Goal: Check status: Verify the current state of an ongoing process or item

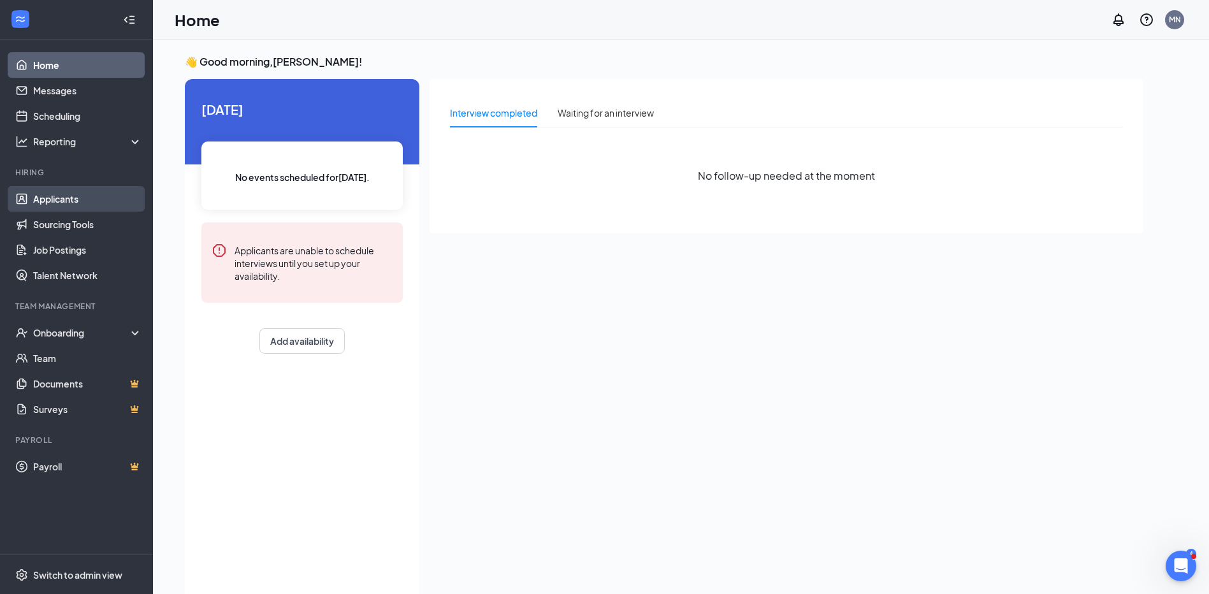
click at [53, 201] on link "Applicants" at bounding box center [87, 198] width 109 height 25
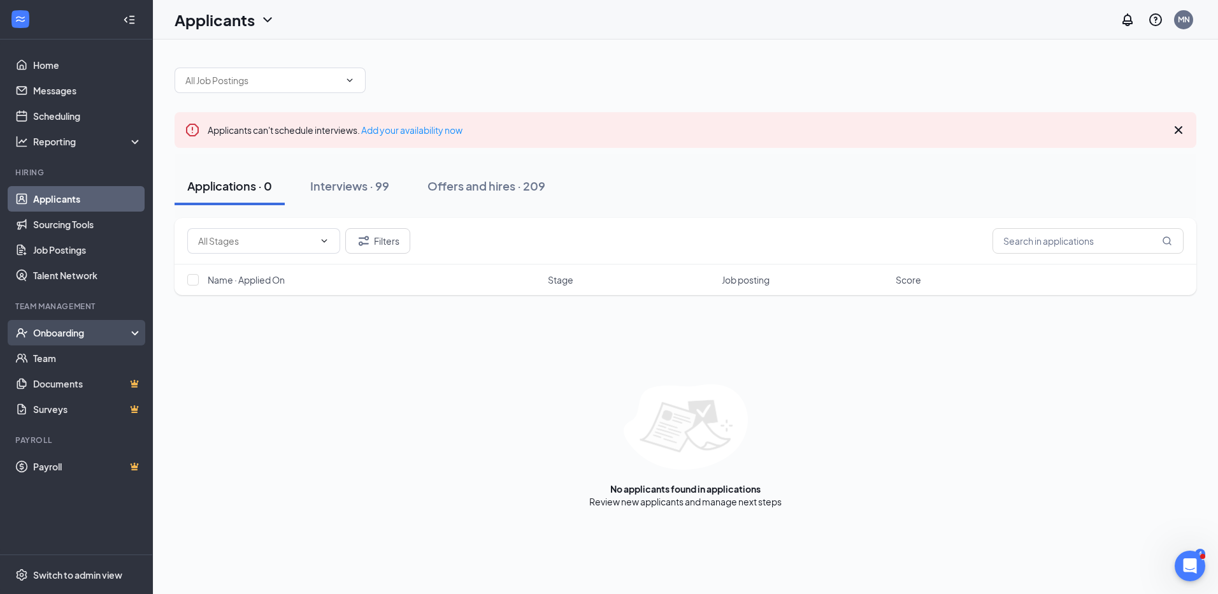
click at [67, 333] on div "Onboarding" at bounding box center [82, 332] width 98 height 13
click at [68, 334] on div "Onboarding" at bounding box center [82, 332] width 98 height 13
click at [68, 335] on div "Onboarding" at bounding box center [82, 332] width 98 height 13
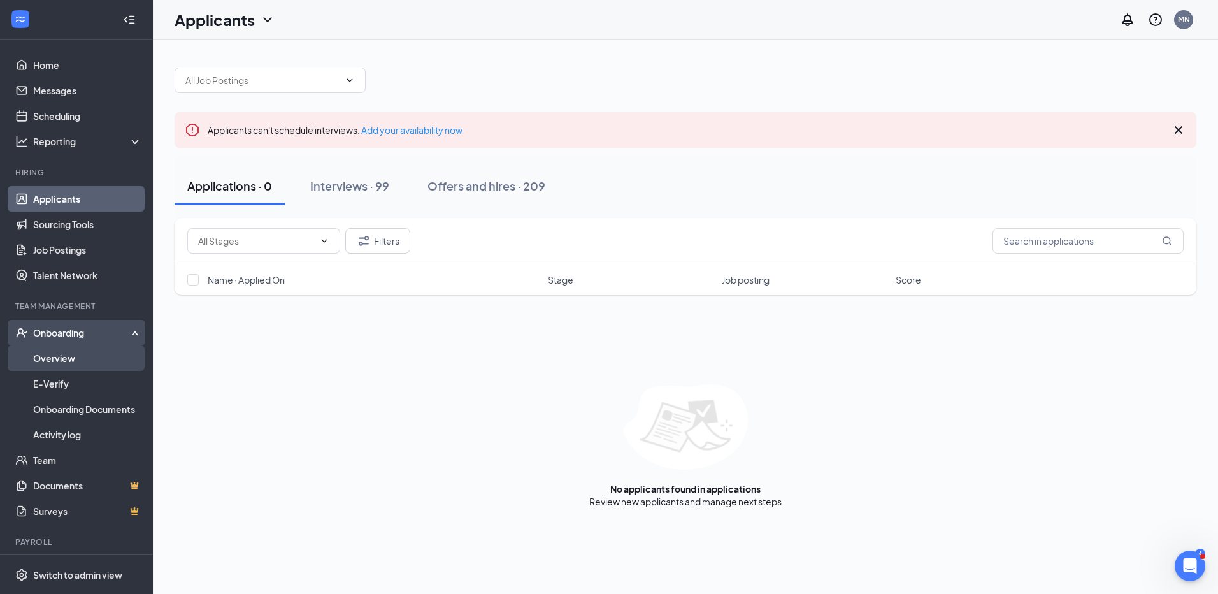
click at [71, 356] on link "Overview" at bounding box center [87, 357] width 109 height 25
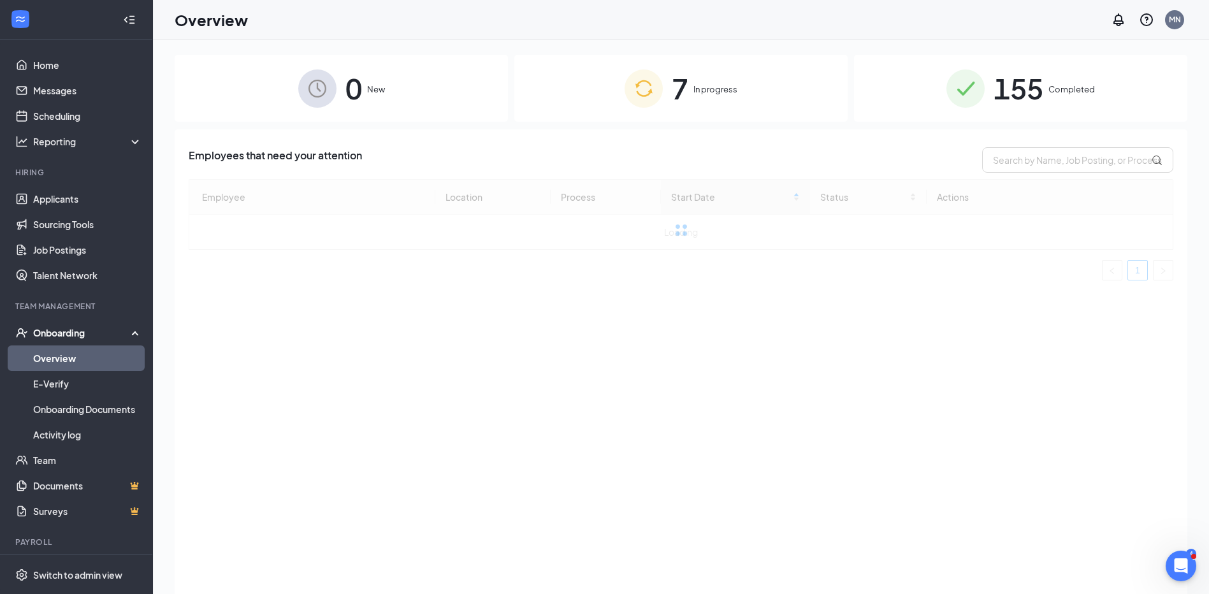
click at [1058, 89] on span "Completed" at bounding box center [1071, 89] width 47 height 13
click at [1060, 89] on span "Completed" at bounding box center [1071, 89] width 47 height 13
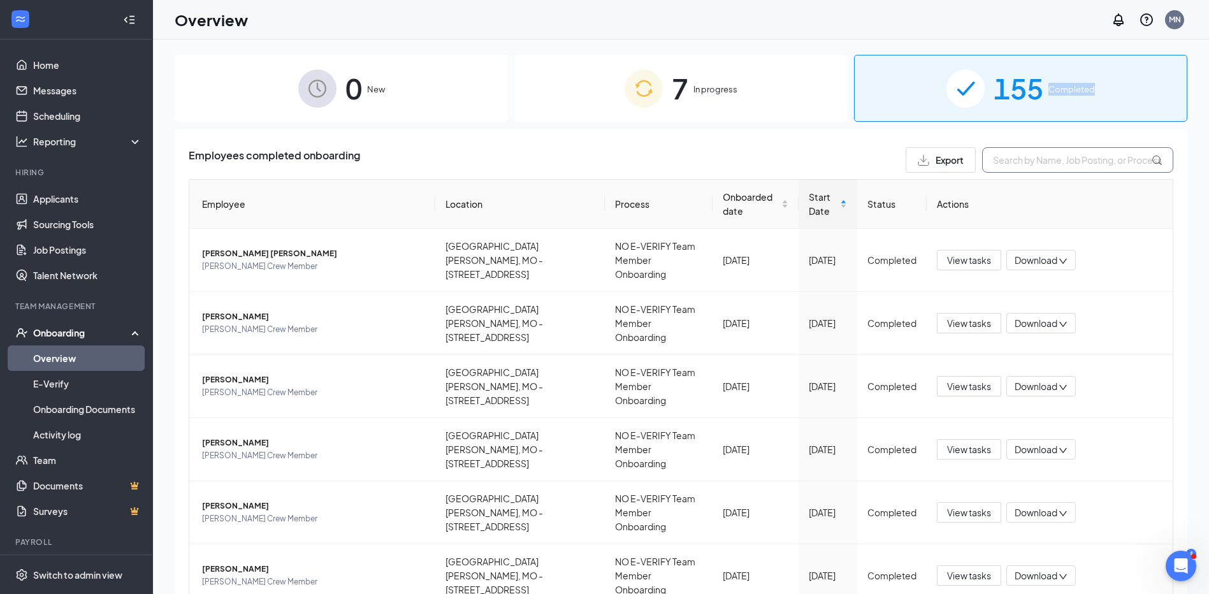
click at [1054, 164] on input "text" at bounding box center [1077, 159] width 191 height 25
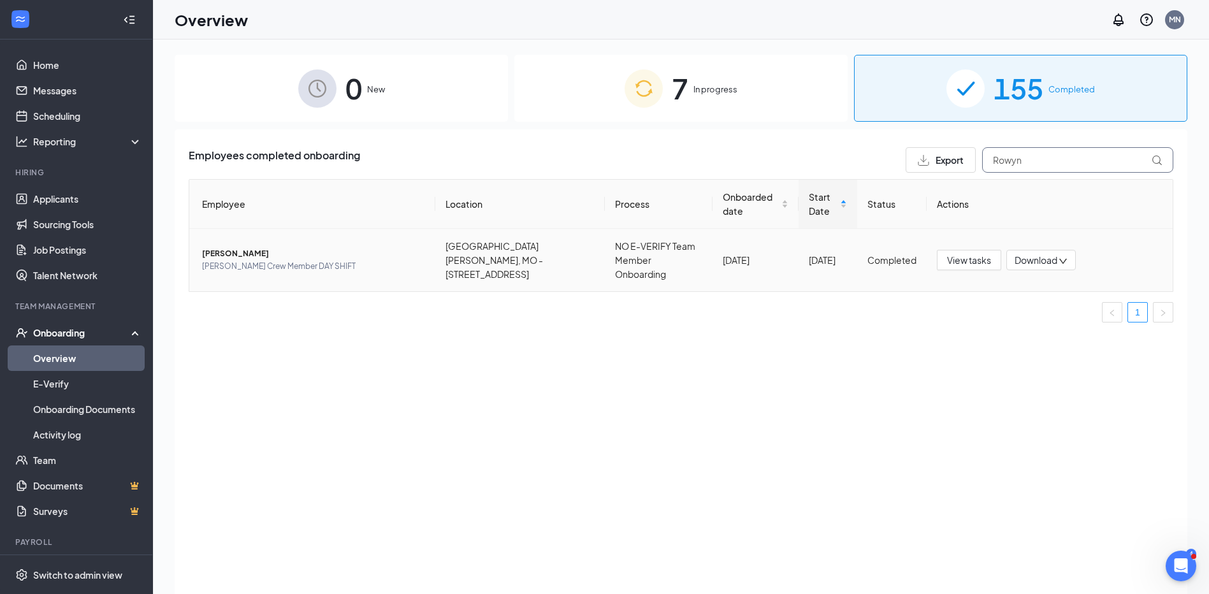
type input "Rowyn"
click at [231, 247] on span "[PERSON_NAME]" at bounding box center [313, 253] width 223 height 13
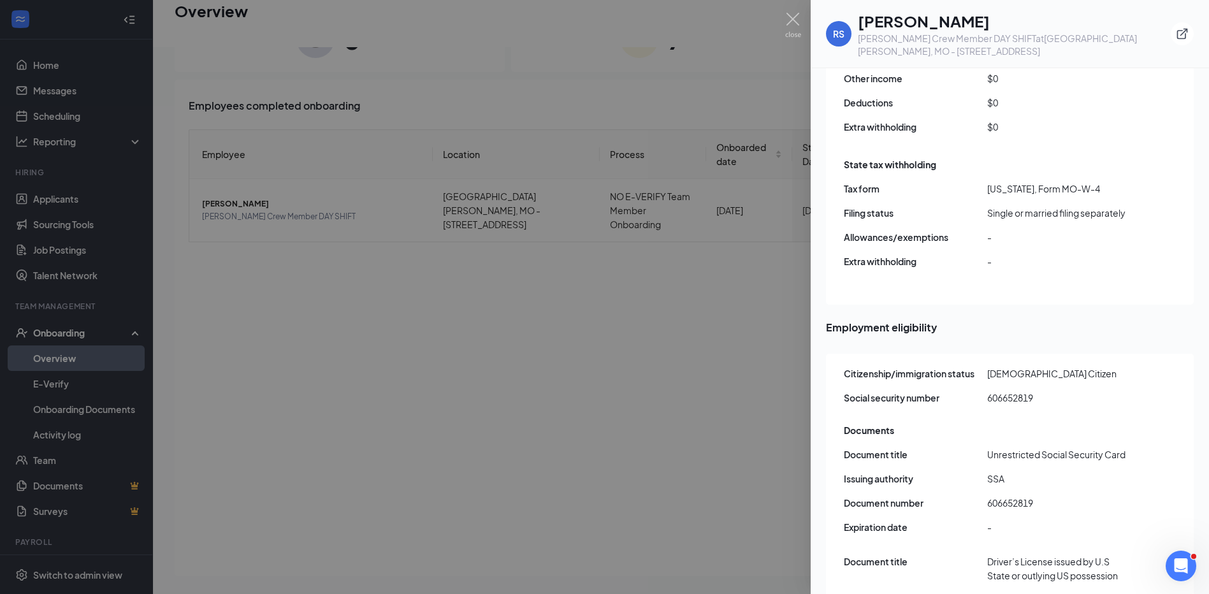
scroll to position [1190, 0]
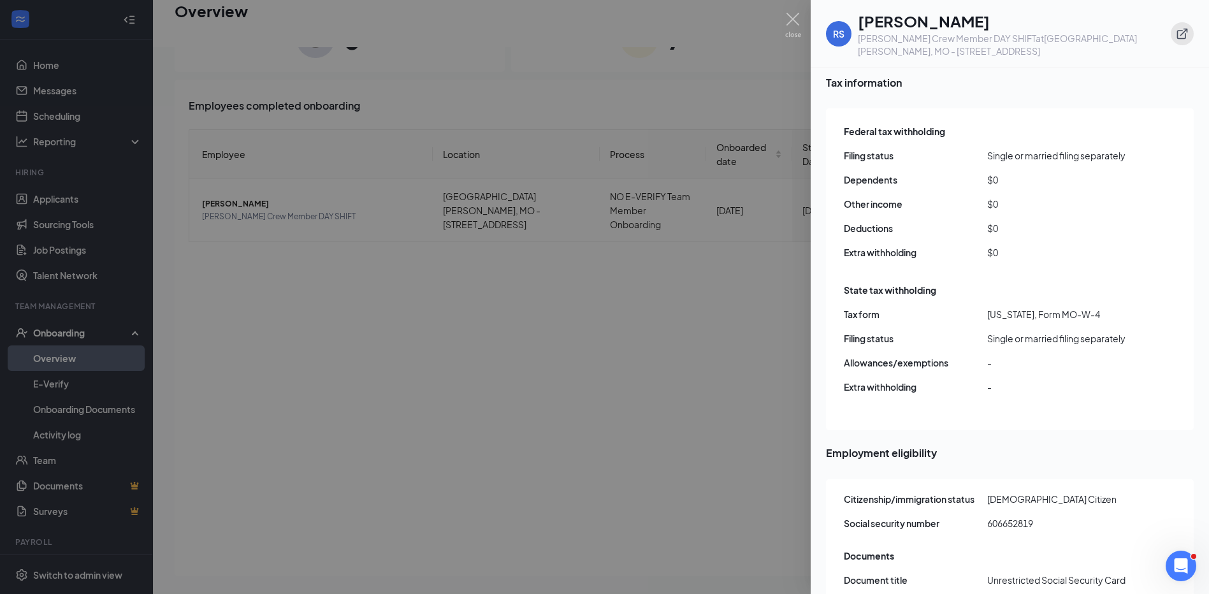
click at [1182, 36] on icon "ExternalLink" at bounding box center [1182, 33] width 13 height 13
